Goal: Task Accomplishment & Management: Complete application form

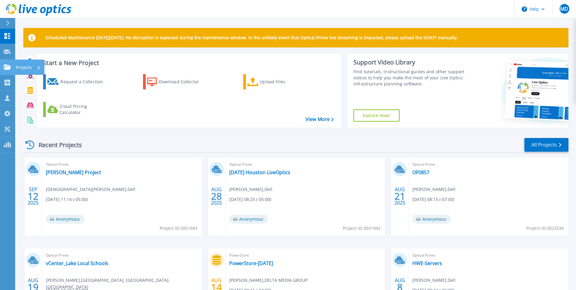
click at [6, 71] on link "Projects Projects" at bounding box center [7, 67] width 15 height 15
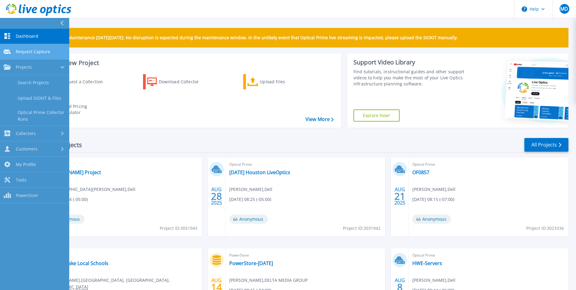
click at [29, 55] on link "Request Capture Request Capture" at bounding box center [34, 51] width 69 height 15
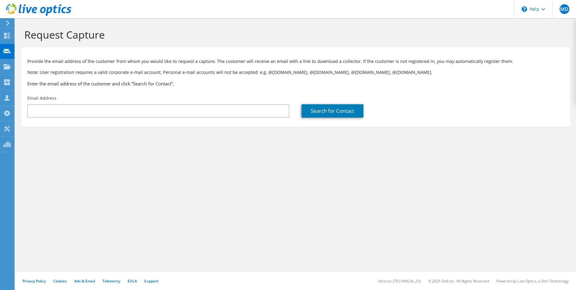
click at [194, 121] on section "Provide the email address of the customer from whom you would like to request a…" at bounding box center [295, 86] width 549 height 79
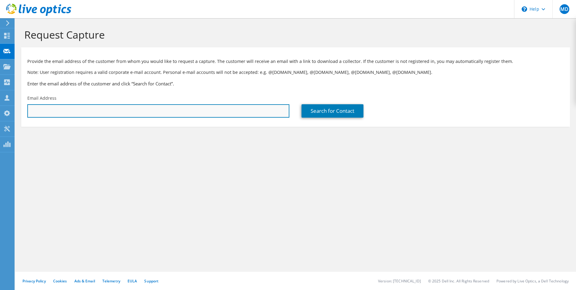
click at [204, 113] on input "text" at bounding box center [158, 110] width 262 height 13
paste input "[PERSON_NAME][EMAIL_ADDRESS][PERSON_NAME][DOMAIN_NAME]"
type input "[PERSON_NAME][EMAIL_ADDRESS][PERSON_NAME][DOMAIN_NAME]"
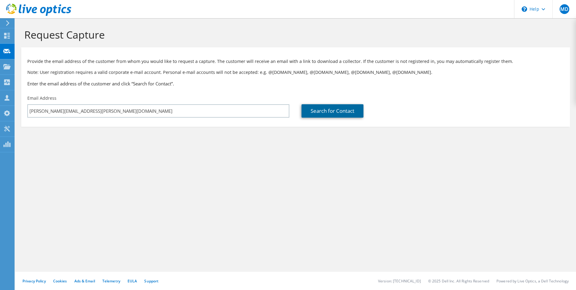
click at [339, 111] on link "Search for Contact" at bounding box center [333, 110] width 62 height 13
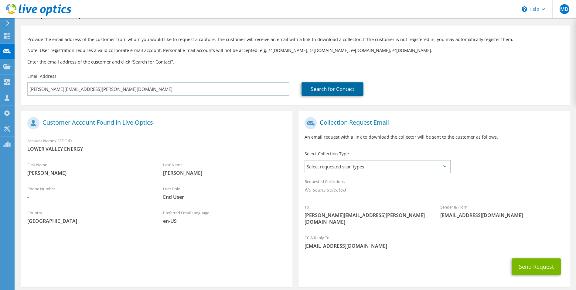
scroll to position [26, 0]
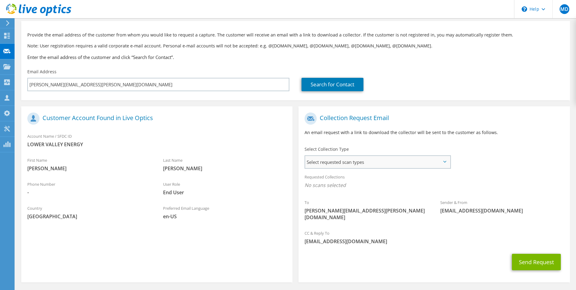
click at [389, 165] on span "Select requested scan types" at bounding box center [377, 162] width 145 height 12
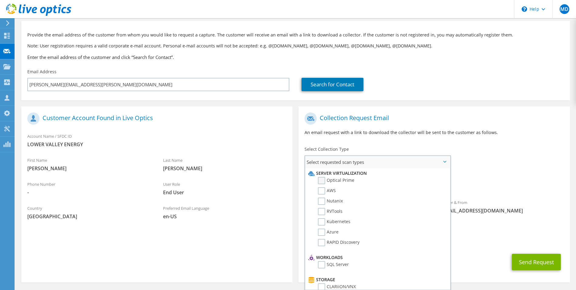
click at [322, 181] on label "Optical Prime" at bounding box center [336, 180] width 36 height 7
click at [0, 0] on input "Optical Prime" at bounding box center [0, 0] width 0 height 0
click at [478, 153] on div "To [PERSON_NAME][EMAIL_ADDRESS][PERSON_NAME][DOMAIN_NAME] Sender & From [EMAIL_…" at bounding box center [434, 168] width 271 height 119
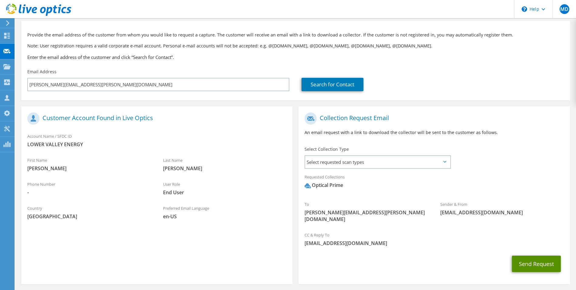
click at [524, 255] on button "Send Request" at bounding box center [536, 263] width 49 height 16
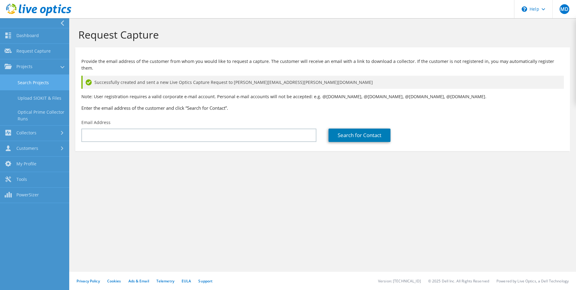
click at [29, 88] on link "Search Projects" at bounding box center [34, 82] width 69 height 15
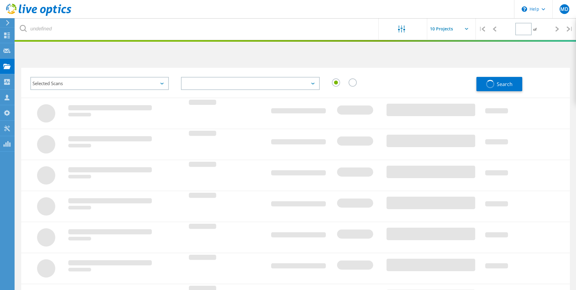
type input "1"
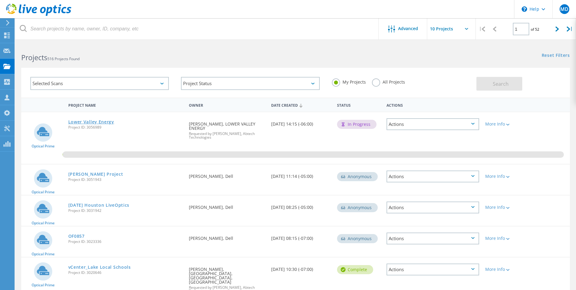
click at [107, 124] on link "Lower Valley Energy" at bounding box center [91, 122] width 46 height 4
